Goal: Check status: Check status

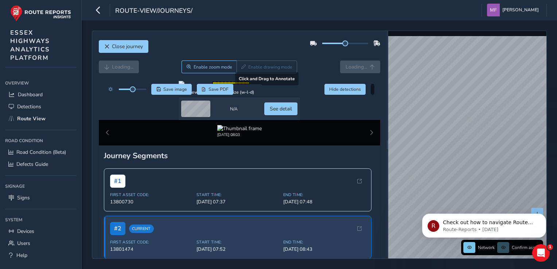
click at [231, 87] on div at bounding box center [239, 84] width 121 height 6
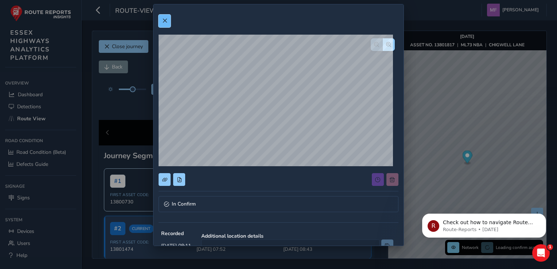
click at [168, 18] on button at bounding box center [164, 21] width 12 height 13
